Goal: Task Accomplishment & Management: Use online tool/utility

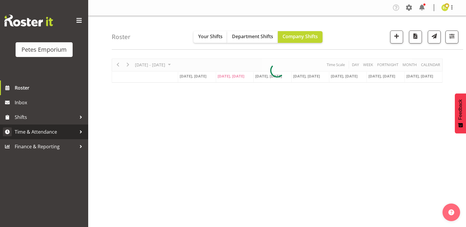
click at [63, 131] on span "Time & Attendance" at bounding box center [46, 132] width 62 height 9
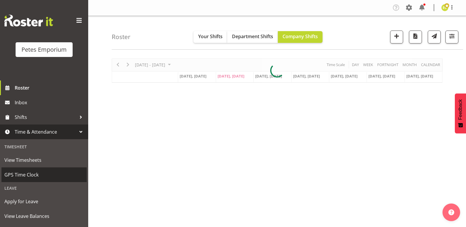
click at [16, 170] on link "GPS Time Clock" at bounding box center [43, 175] width 85 height 15
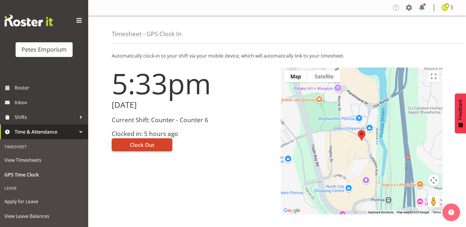
click at [140, 145] on span "Clock Out" at bounding box center [142, 145] width 24 height 8
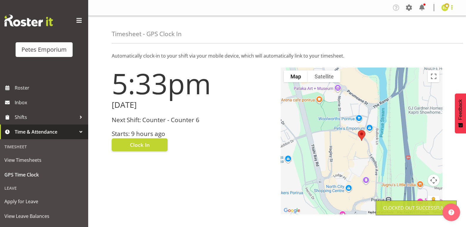
click at [454, 5] on span at bounding box center [451, 7] width 7 height 7
click at [429, 31] on link "Log Out" at bounding box center [427, 31] width 56 height 11
